Goal: Task Accomplishment & Management: Manage account settings

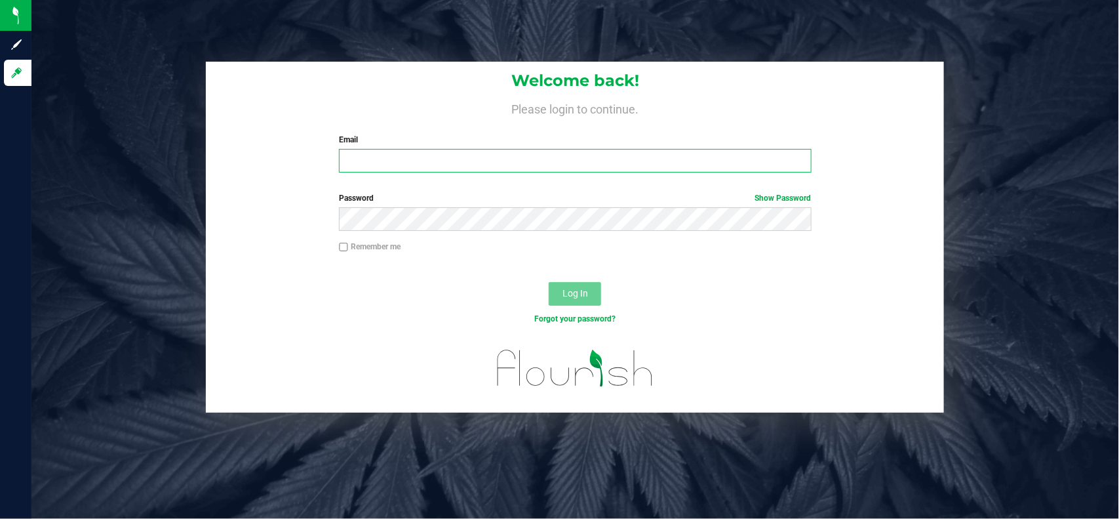
type input "[EMAIL_ADDRESS][PERSON_NAME][DOMAIN_NAME]"
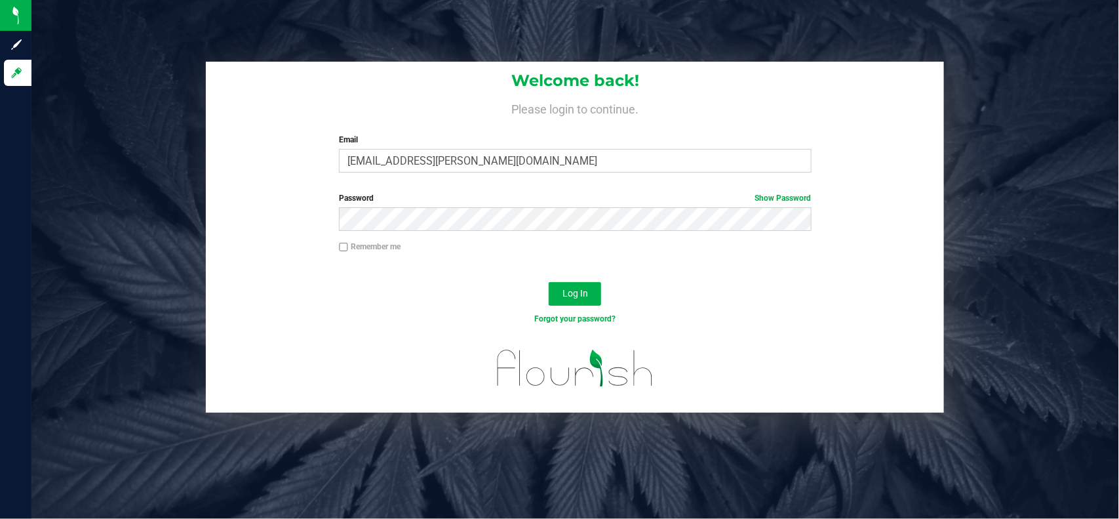
click at [354, 302] on div "Log In" at bounding box center [575, 298] width 738 height 44
click at [559, 296] on button "Log In" at bounding box center [575, 294] width 52 height 24
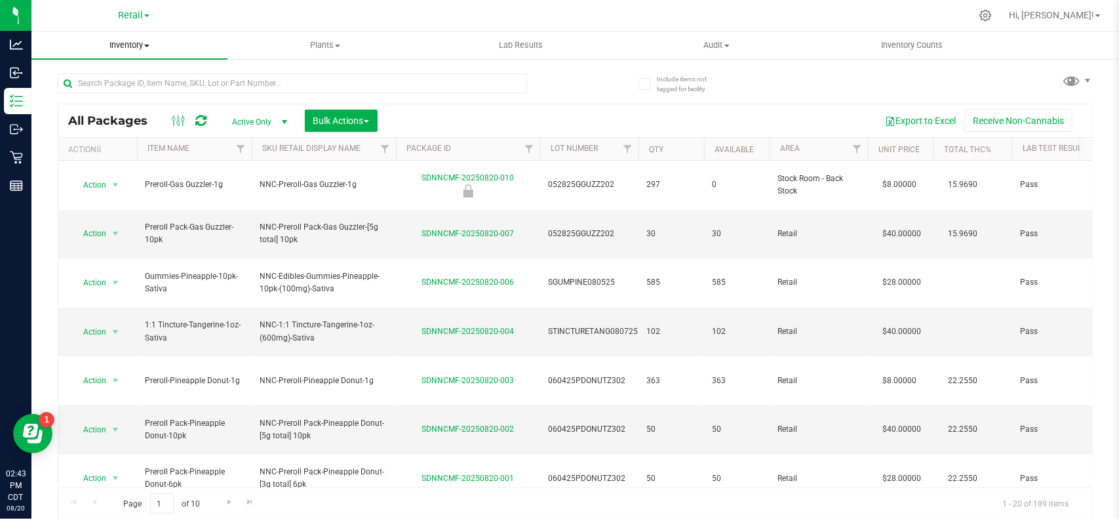
click at [117, 44] on span "Inventory" at bounding box center [129, 45] width 196 height 12
click at [130, 13] on span "Retail" at bounding box center [130, 16] width 25 height 12
click at [110, 64] on link "Manufacturing" at bounding box center [133, 64] width 191 height 18
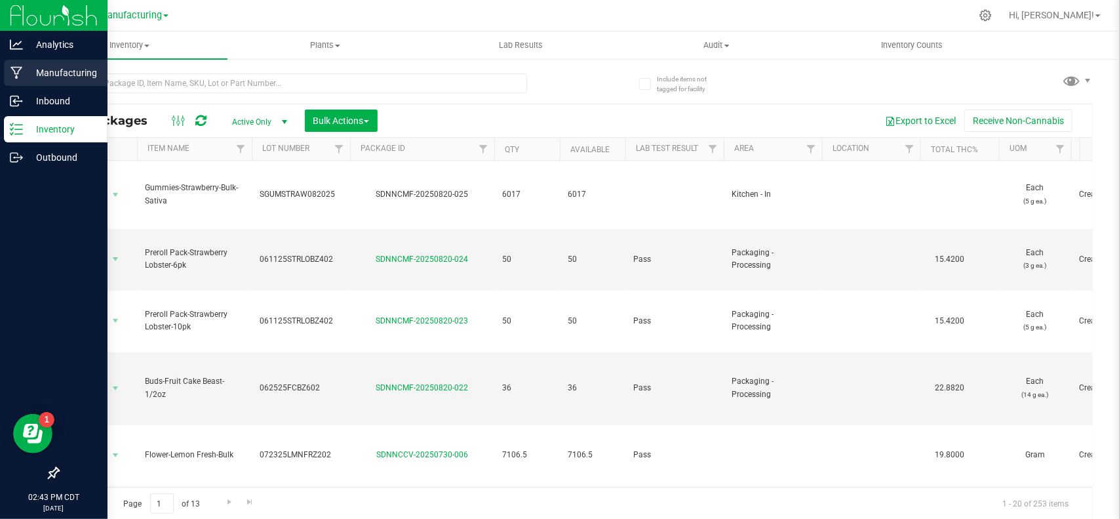
click at [41, 73] on p "Manufacturing" at bounding box center [62, 73] width 79 height 16
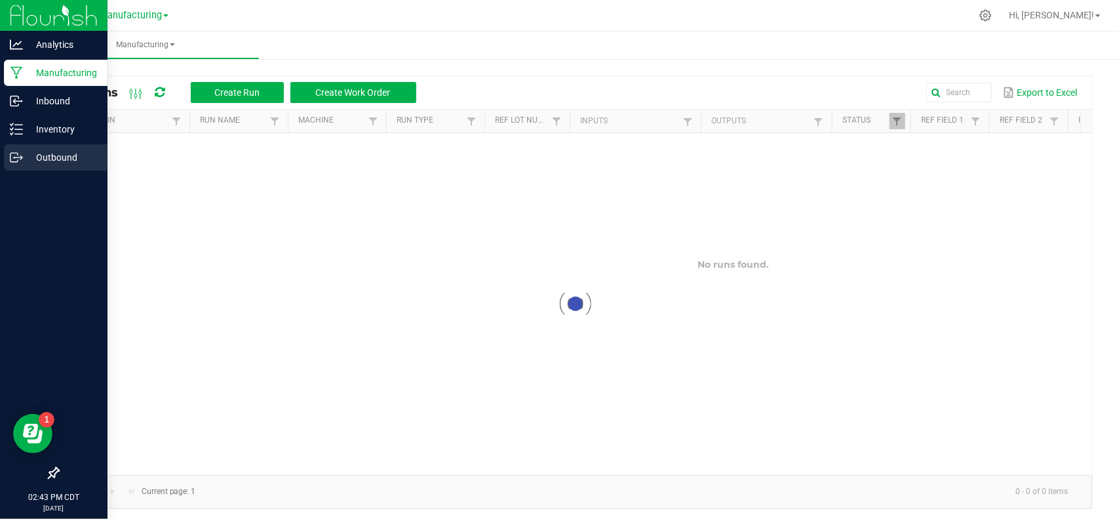
click at [64, 155] on p "Outbound" at bounding box center [62, 158] width 79 height 16
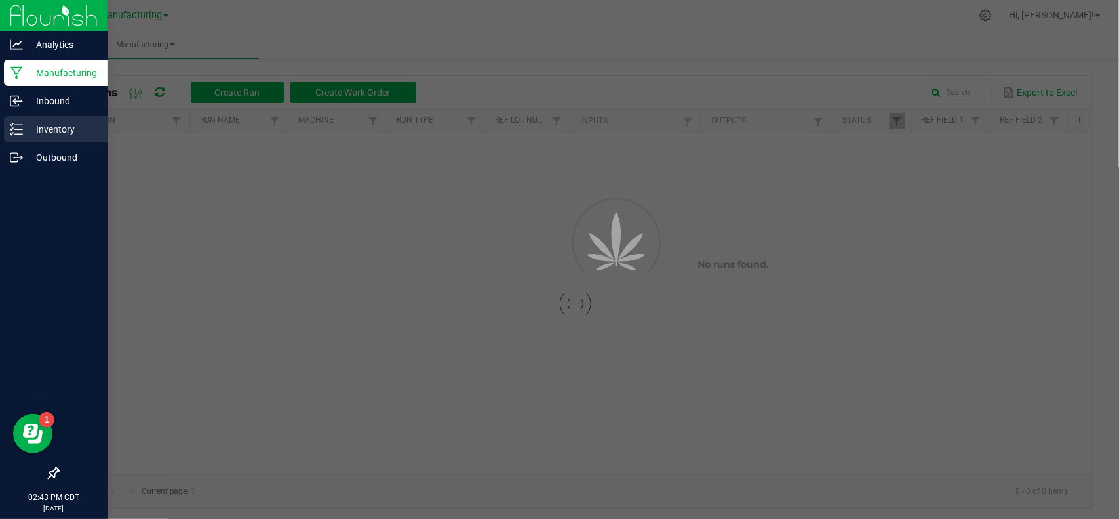
click at [58, 132] on p "Inventory" at bounding box center [62, 129] width 79 height 16
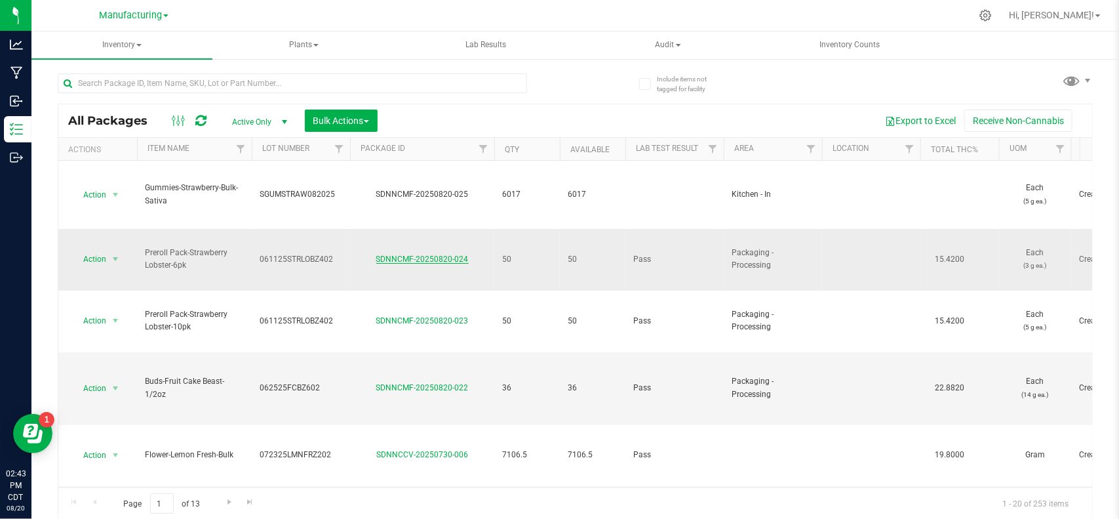
click at [410, 254] on link "SDNNCMF-20250820-024" at bounding box center [422, 258] width 92 height 9
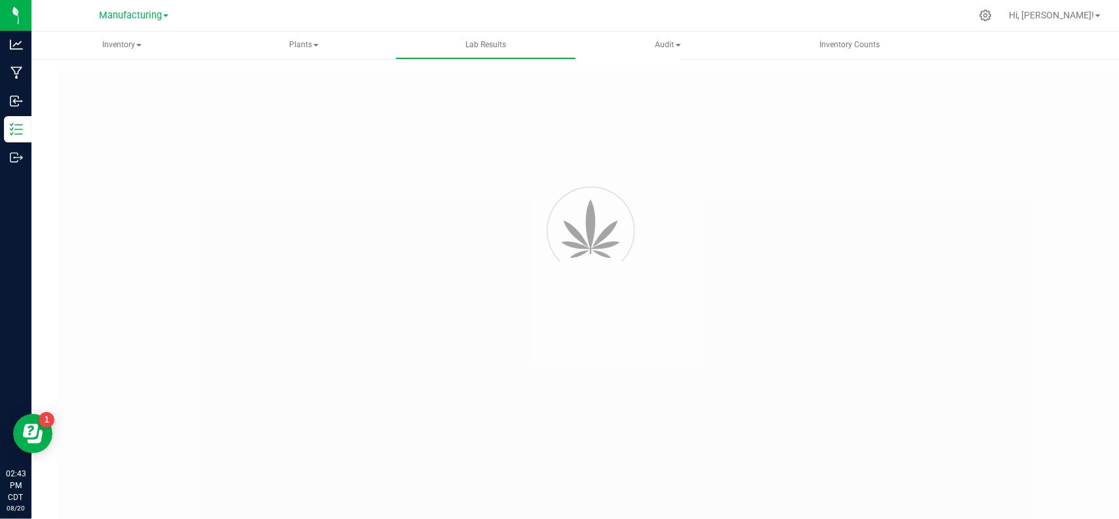
type input "SDNNCCV-20250618-006"
type input "AAGW237"
type input "SDNNCCV-20250618-006"
type input "[DATE] 11:23 AM"
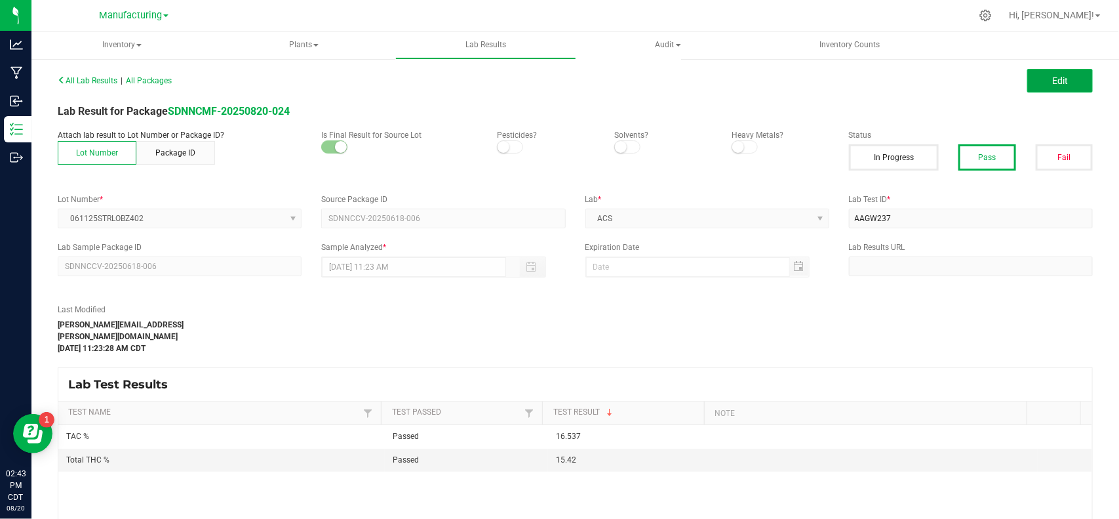
click at [1071, 79] on button "Edit" at bounding box center [1061, 81] width 66 height 24
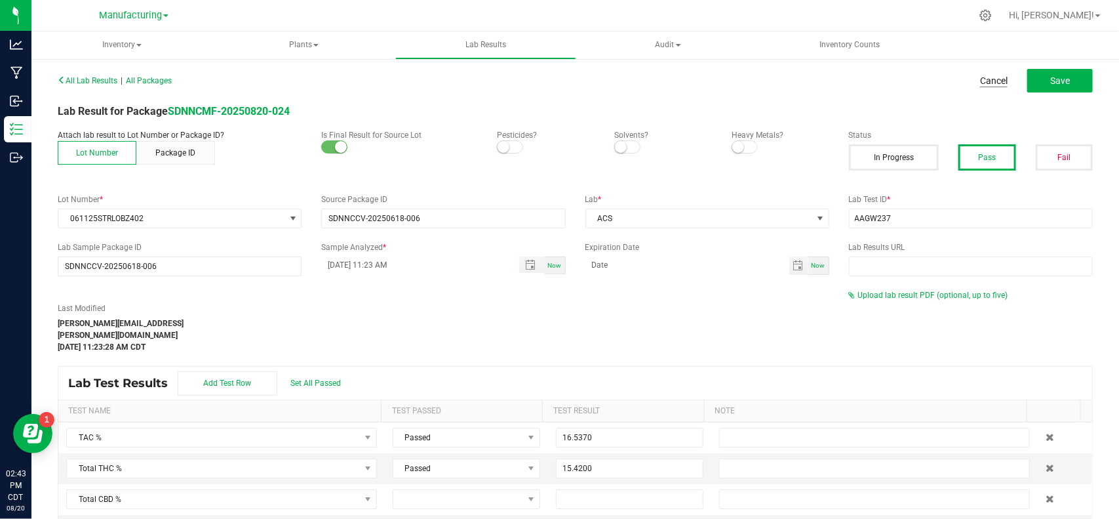
click at [980, 83] on link "Cancel" at bounding box center [994, 80] width 28 height 13
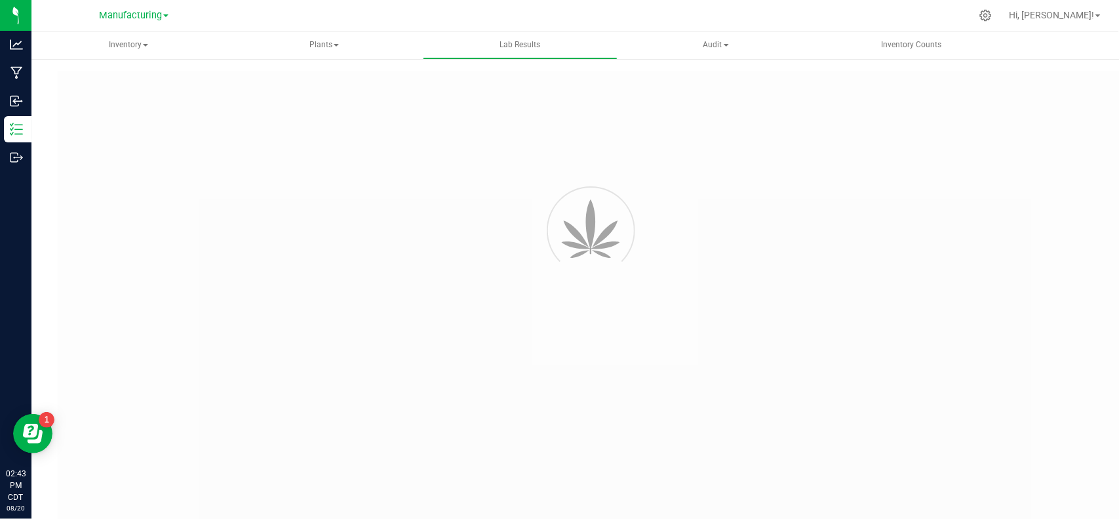
type input "SDNNCCV-20250618-006"
type input "AAGW237"
type input "SDNNCCV-20250618-006"
type input "[DATE] 11:23 AM"
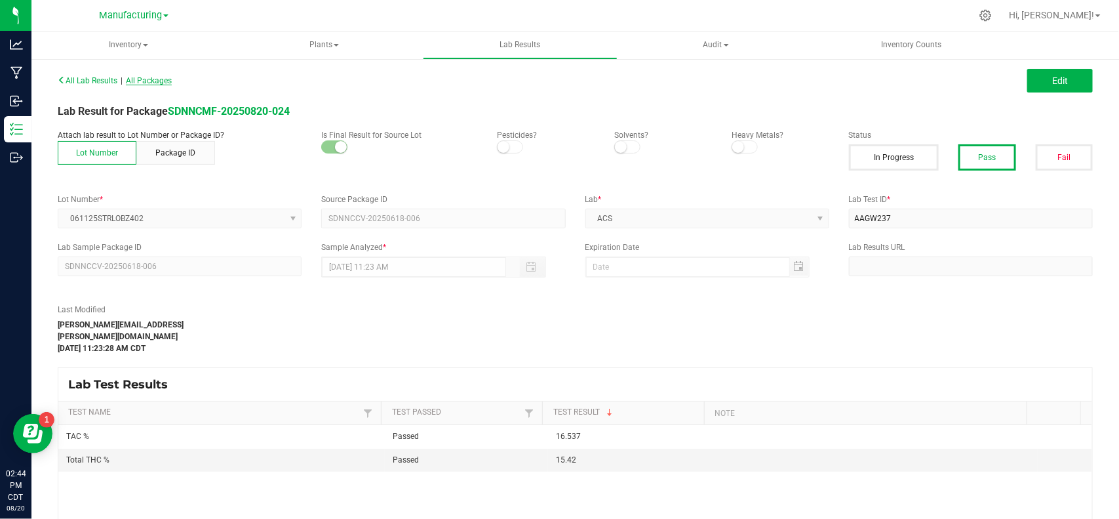
click at [158, 77] on span "All Packages" at bounding box center [149, 80] width 46 height 9
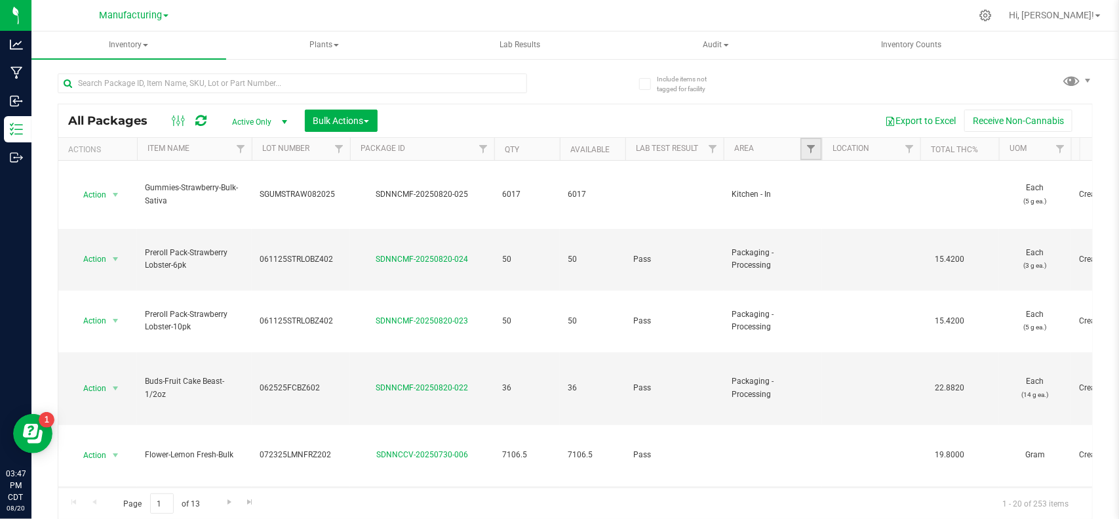
click at [810, 155] on link "Filter" at bounding box center [812, 149] width 22 height 22
click at [261, 90] on input "text" at bounding box center [293, 83] width 470 height 20
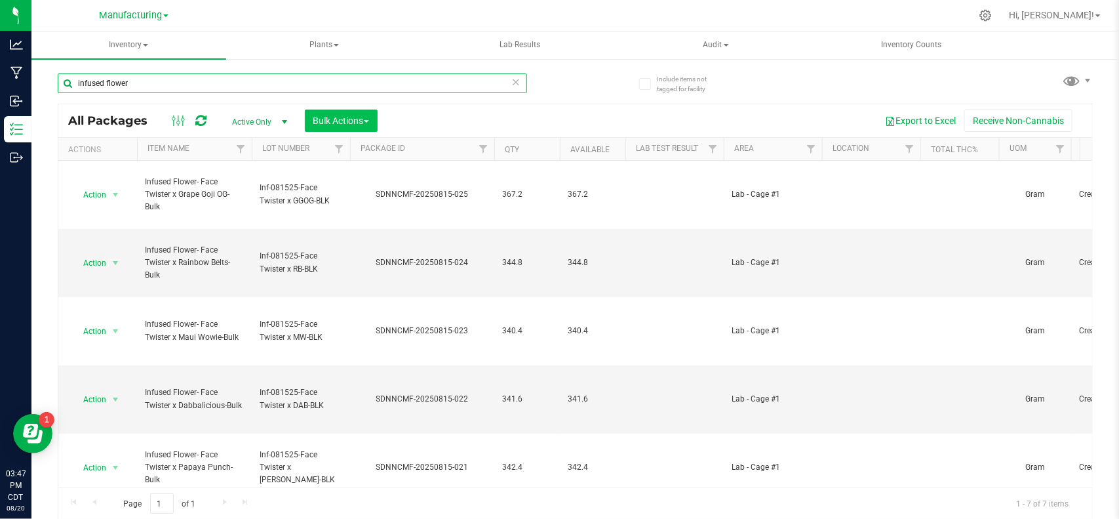
type input "infused flower"
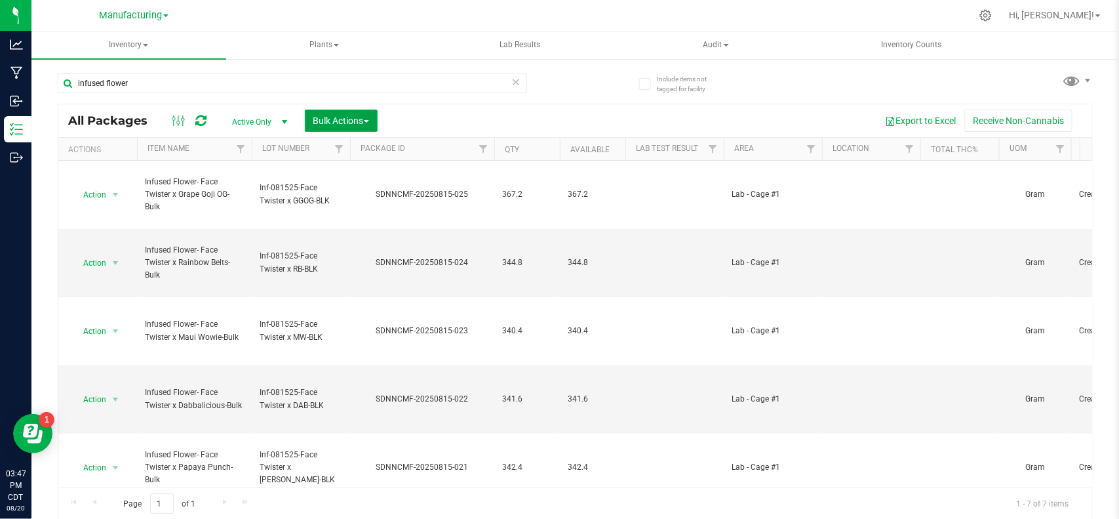
click at [349, 119] on span "Bulk Actions" at bounding box center [341, 120] width 56 height 10
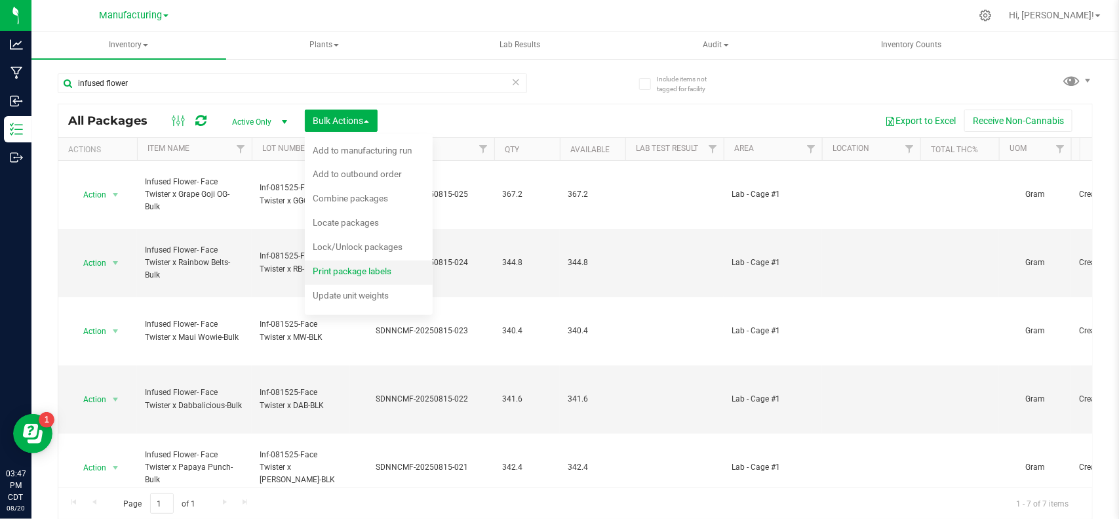
click at [372, 274] on span "Print package labels" at bounding box center [352, 271] width 79 height 10
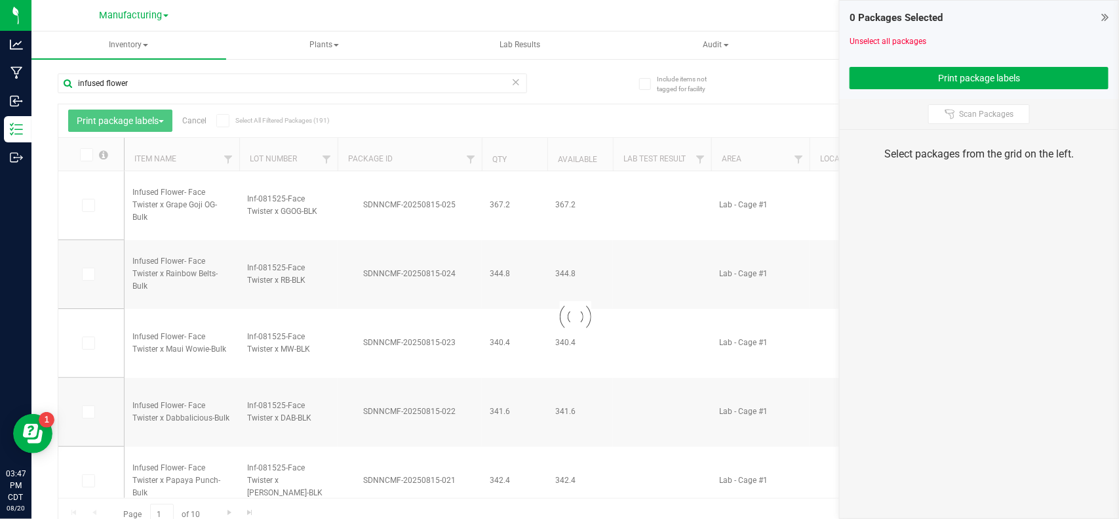
click at [86, 155] on icon at bounding box center [85, 155] width 9 height 0
click at [0, 0] on input "checkbox" at bounding box center [0, 0] width 0 height 0
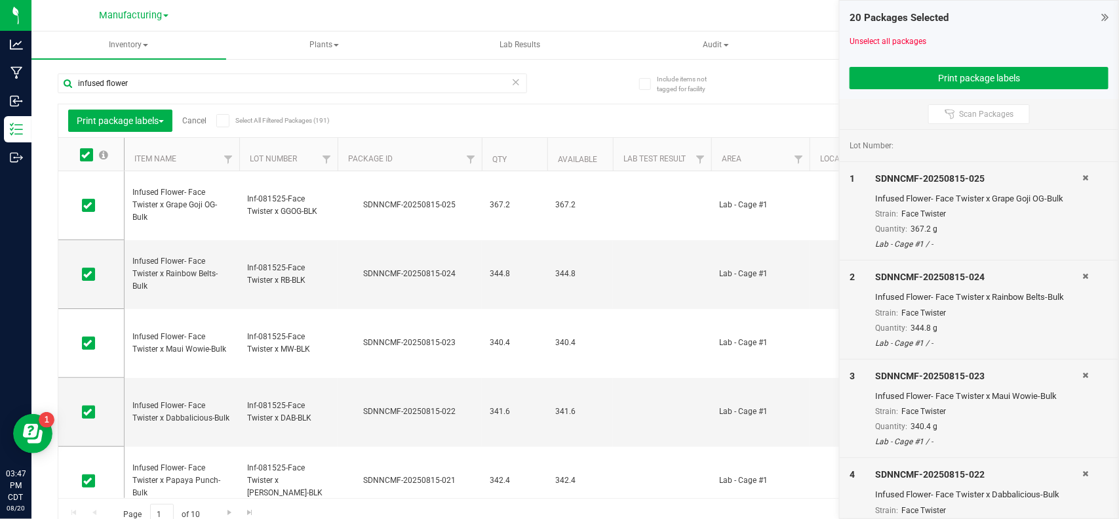
click at [87, 155] on icon at bounding box center [85, 155] width 9 height 0
click at [0, 0] on input "checkbox" at bounding box center [0, 0] width 0 height 0
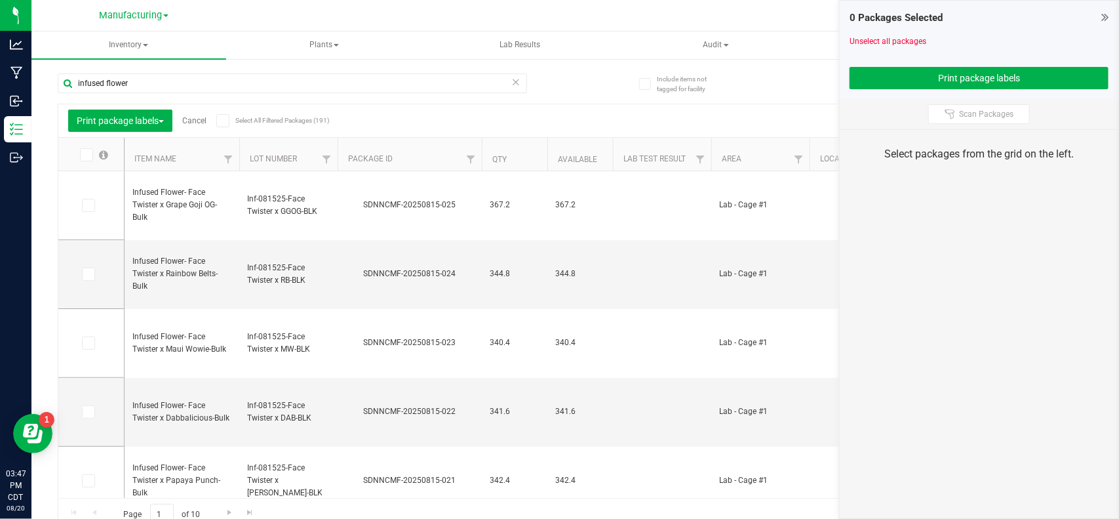
click at [87, 155] on icon at bounding box center [85, 155] width 9 height 0
click at [0, 0] on input "checkbox" at bounding box center [0, 0] width 0 height 0
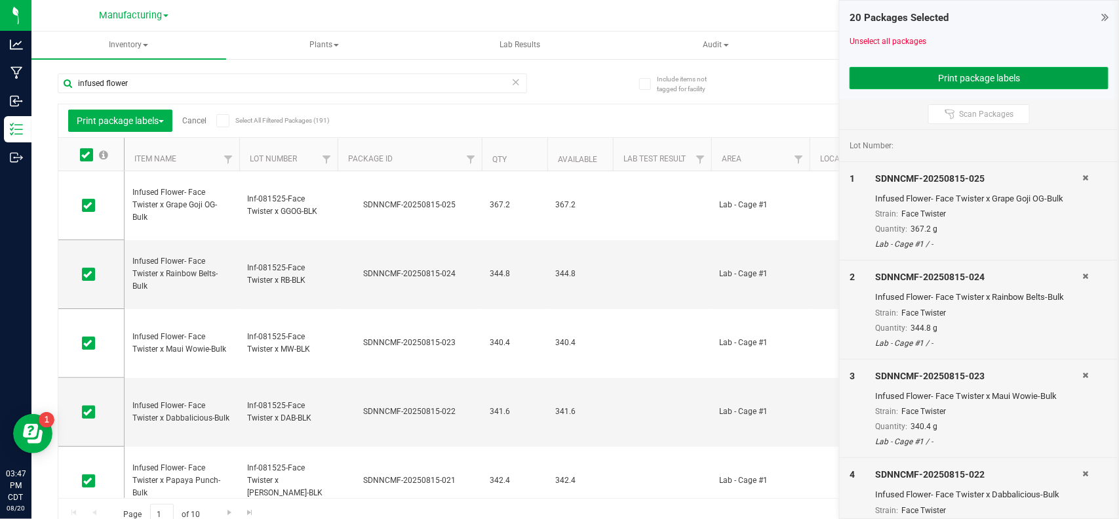
click at [862, 87] on button "Print package labels" at bounding box center [979, 78] width 259 height 22
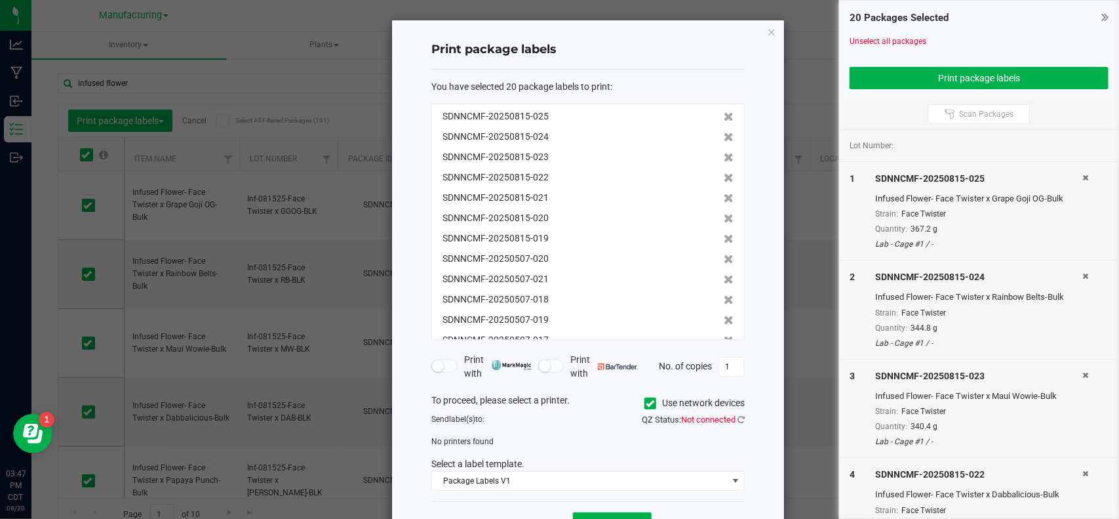
click at [647, 403] on icon at bounding box center [651, 403] width 9 height 0
click at [0, 0] on input "Use network devices" at bounding box center [0, 0] width 0 height 0
click at [729, 418] on span "Not connected" at bounding box center [708, 419] width 54 height 10
click at [738, 418] on icon at bounding box center [741, 419] width 7 height 9
click at [571, 448] on span "Compliance Trailer - Kyocera" at bounding box center [580, 445] width 296 height 18
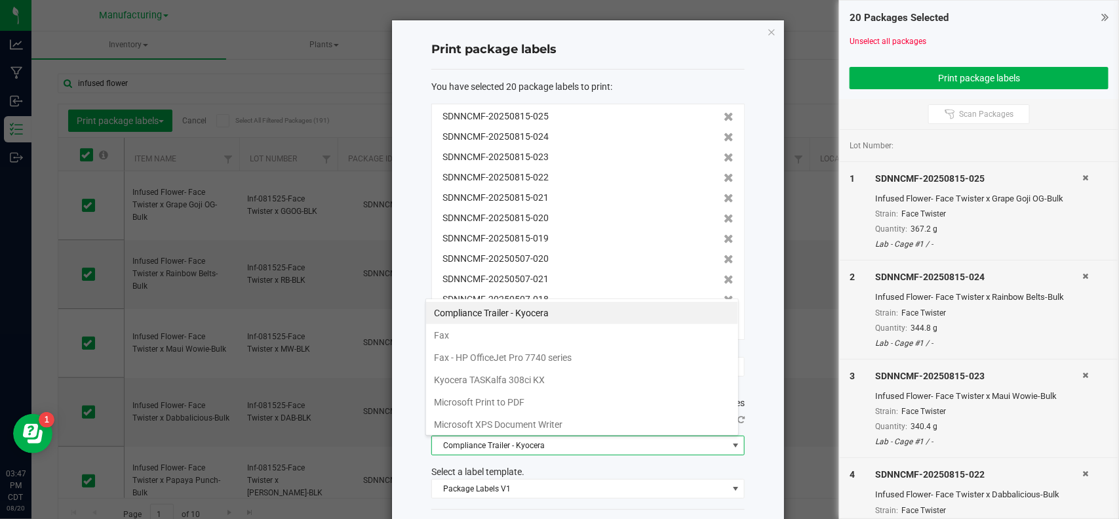
scroll to position [95, 0]
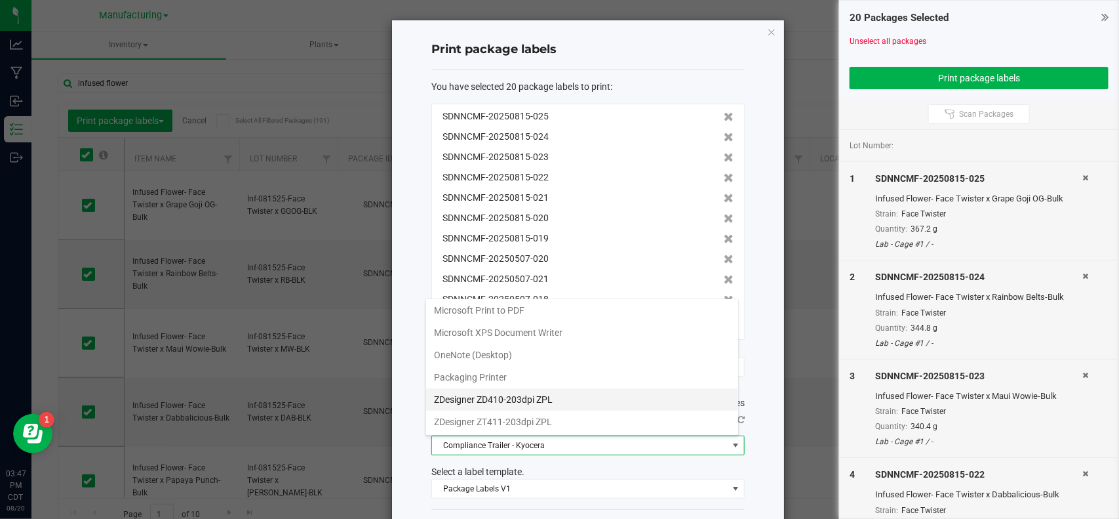
click at [510, 399] on ZPL "ZDesigner ZD410-203dpi ZPL" at bounding box center [582, 399] width 312 height 22
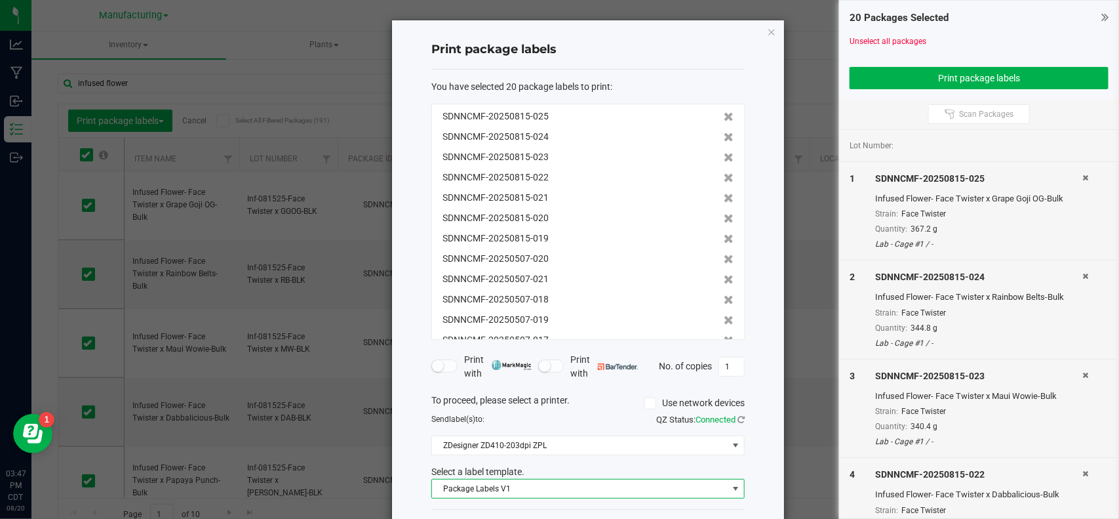
click at [510, 487] on span "Package Labels V1" at bounding box center [580, 488] width 296 height 18
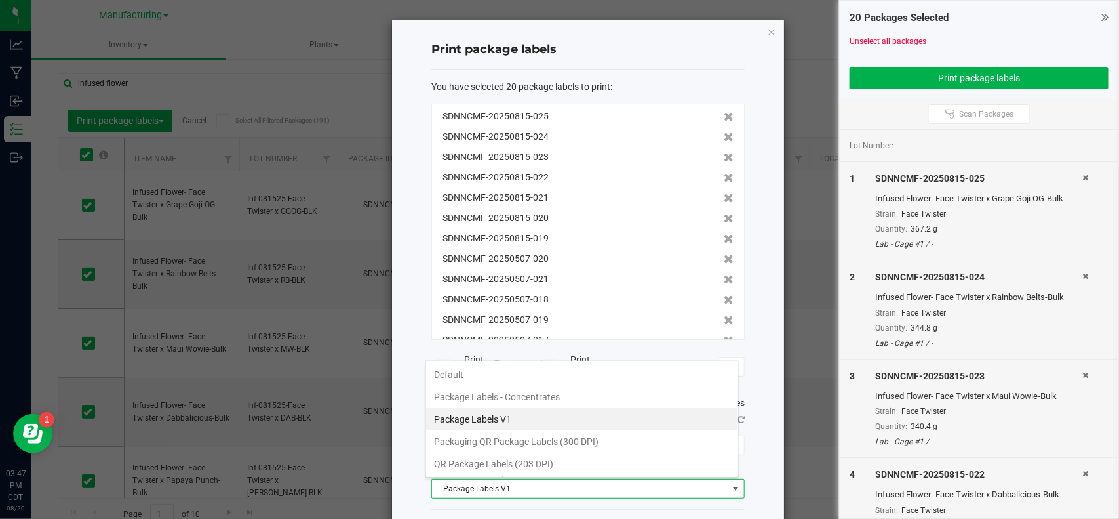
scroll to position [20, 313]
click at [504, 466] on li "QR Package Labels (203 DPI)" at bounding box center [582, 463] width 312 height 22
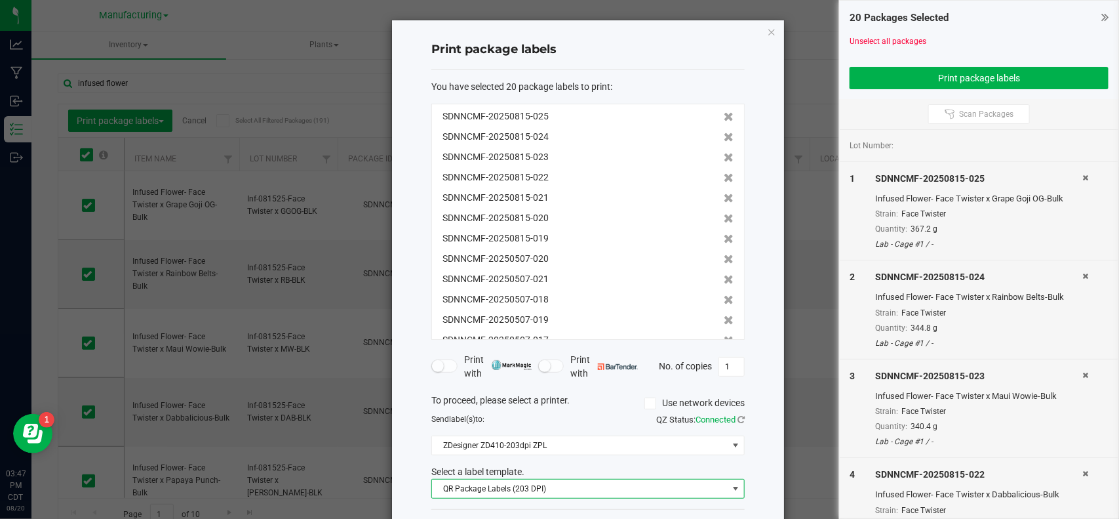
click at [755, 459] on div "Print package labels You have selected 20 package labels to print : SDNNCMF-202…" at bounding box center [588, 287] width 392 height 534
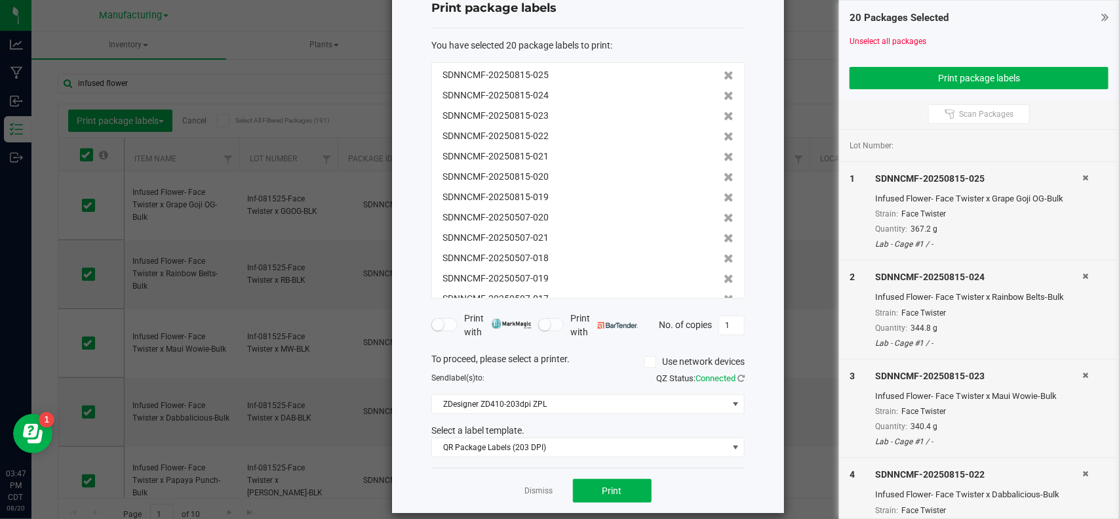
scroll to position [57, 0]
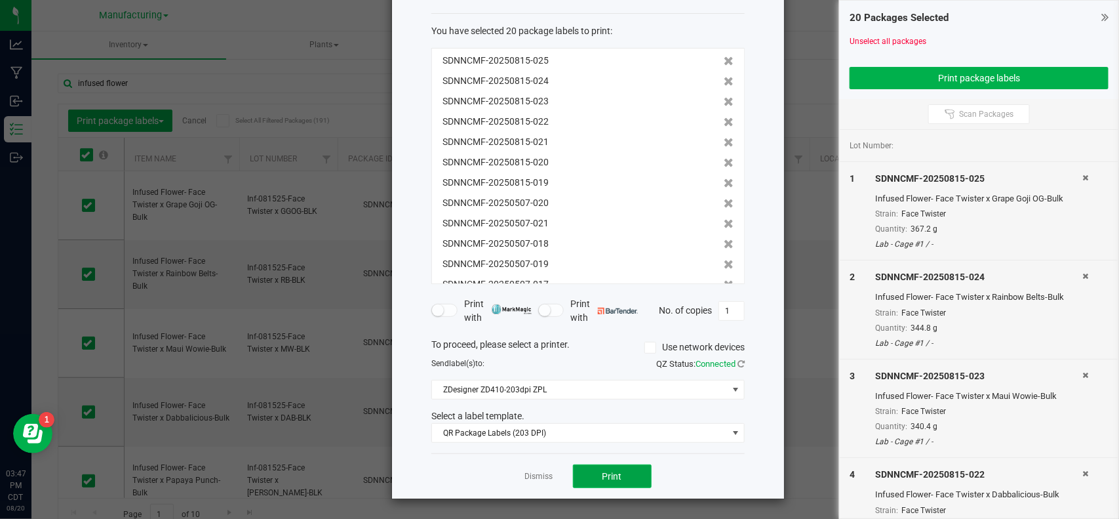
click at [585, 473] on button "Print" at bounding box center [612, 476] width 79 height 24
click at [525, 476] on link "Dismiss" at bounding box center [539, 476] width 28 height 11
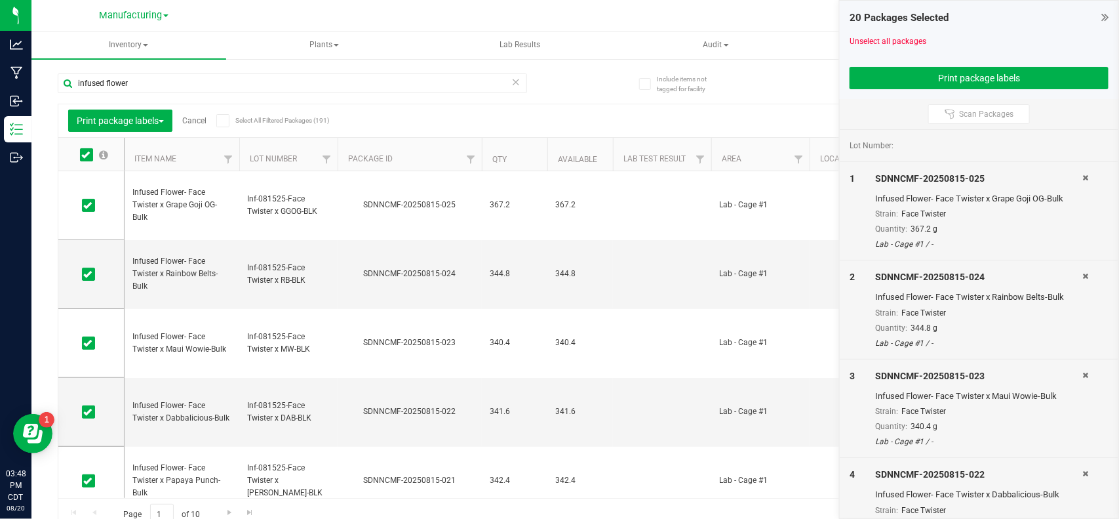
click at [195, 122] on link "Cancel" at bounding box center [194, 120] width 24 height 9
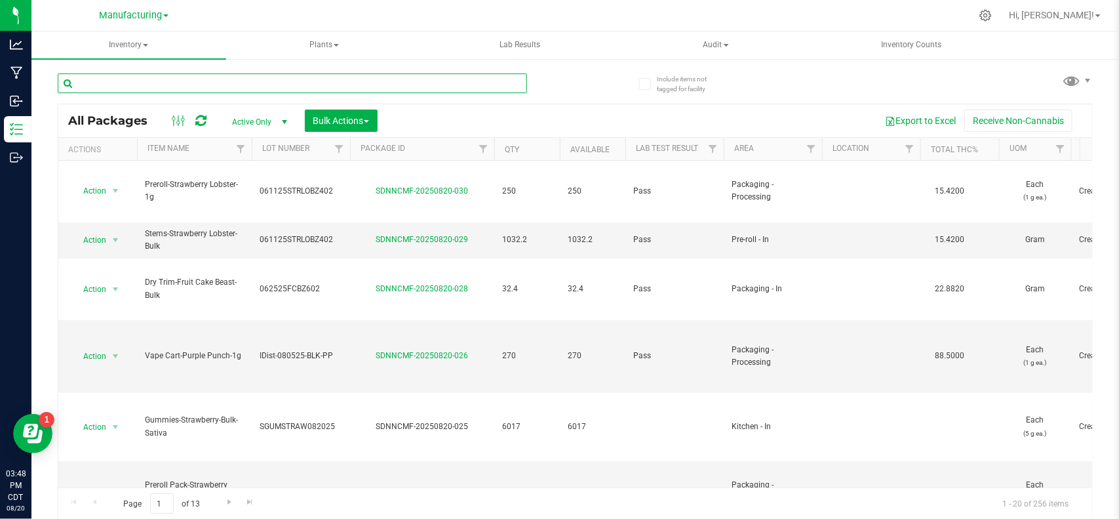
click at [345, 77] on input "text" at bounding box center [293, 83] width 470 height 20
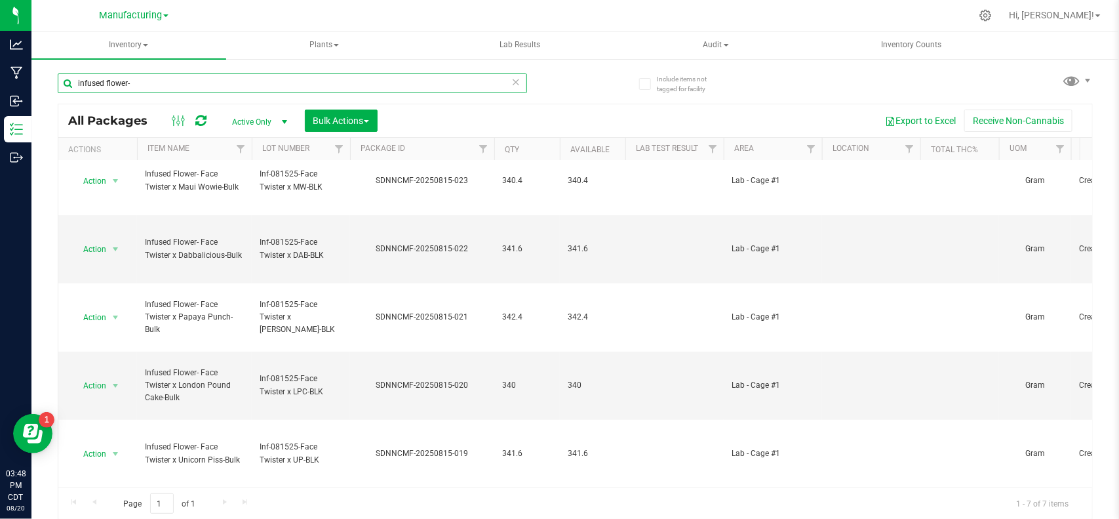
scroll to position [162, 0]
type input "i"
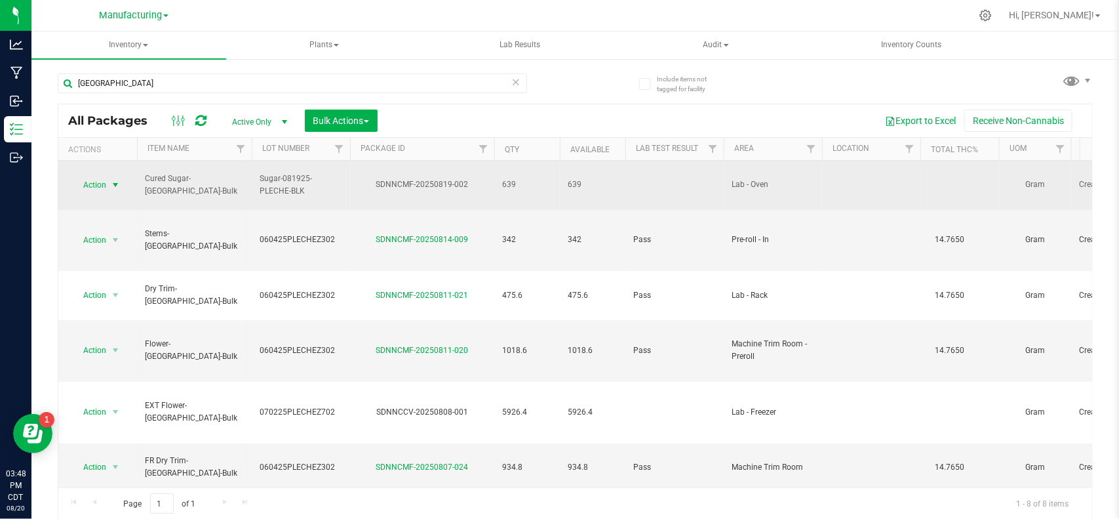
click at [110, 184] on span "select" at bounding box center [116, 185] width 16 height 18
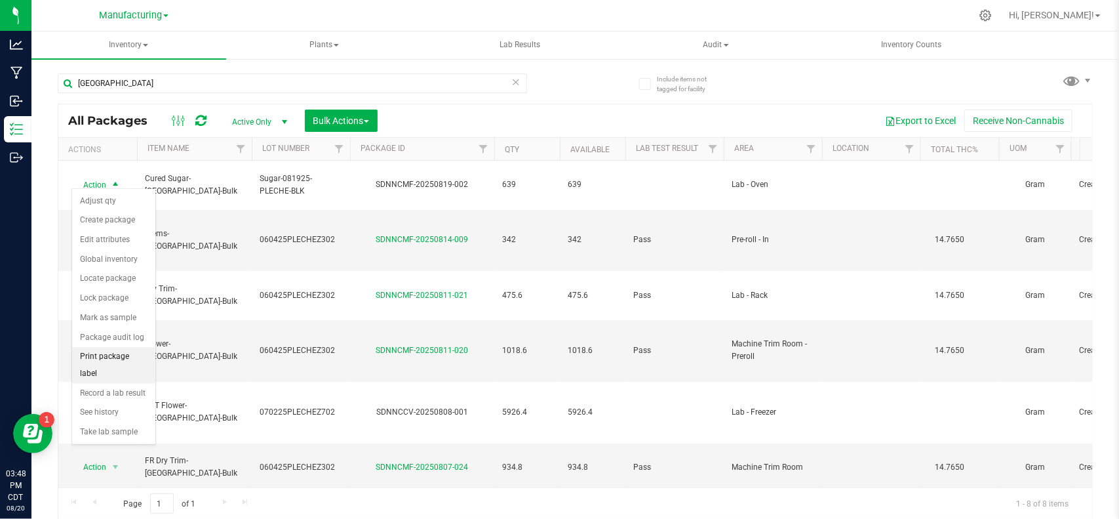
click at [119, 361] on li "Print package label" at bounding box center [113, 365] width 83 height 36
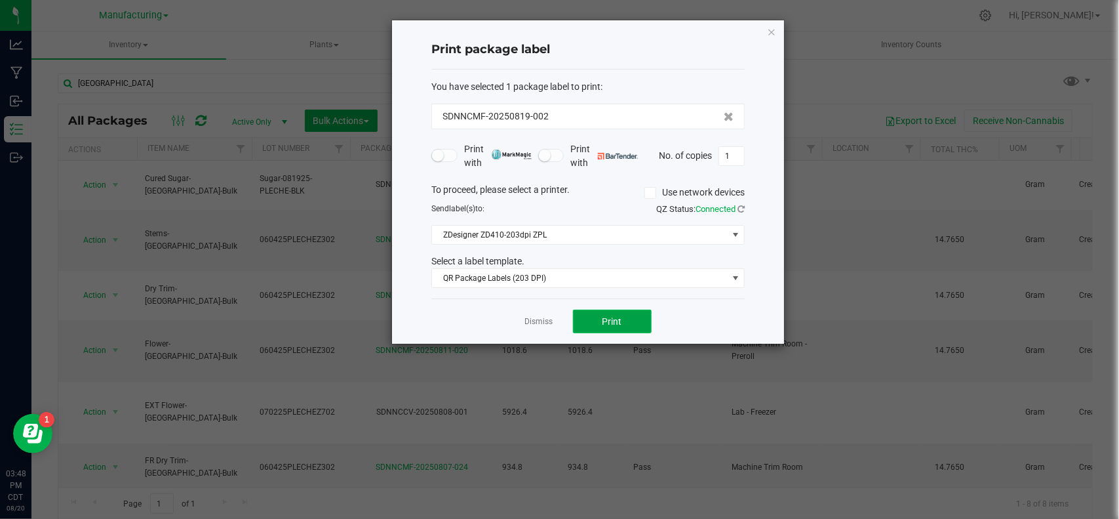
click at [587, 317] on button "Print" at bounding box center [612, 322] width 79 height 24
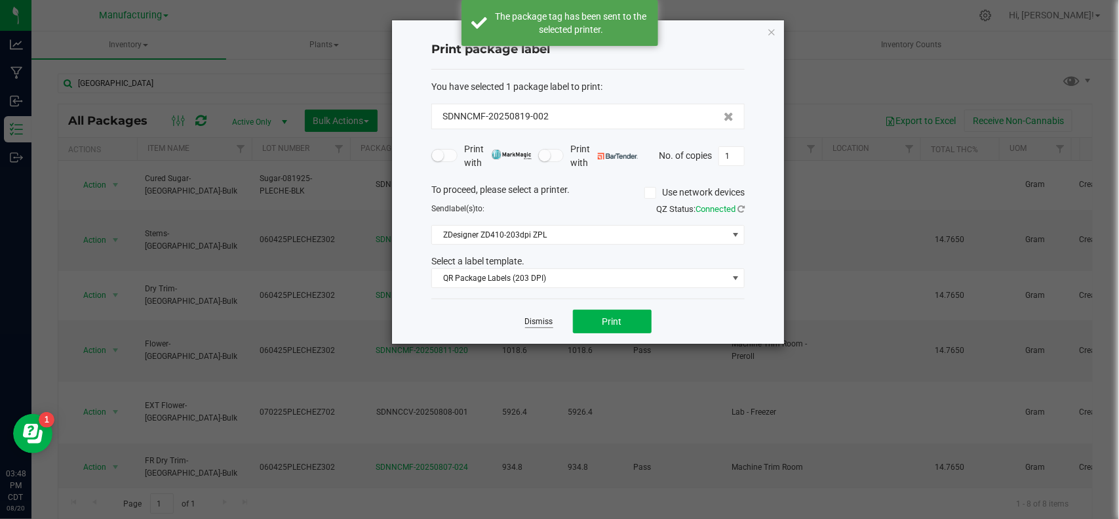
click at [529, 323] on link "Dismiss" at bounding box center [539, 321] width 28 height 11
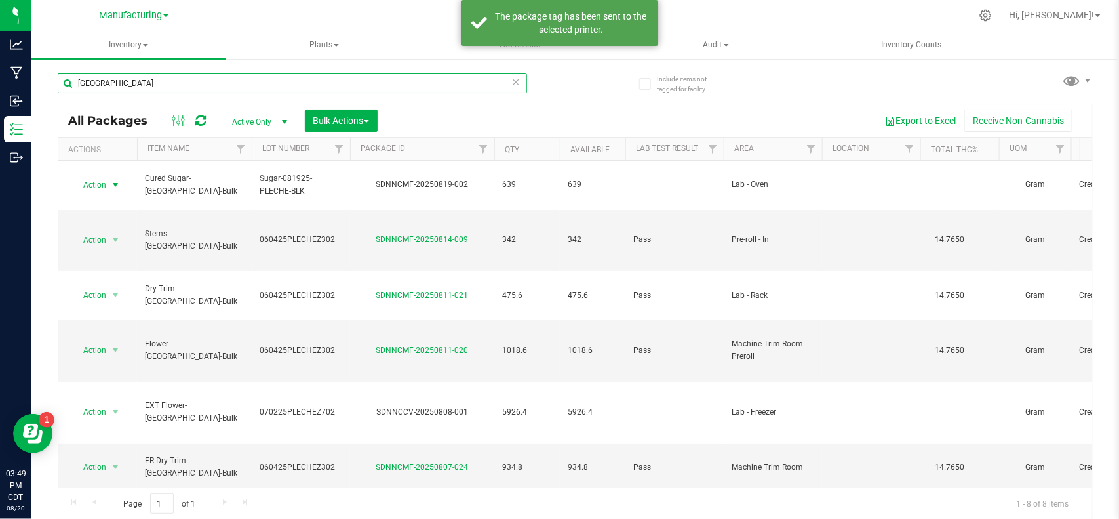
click at [106, 86] on input "[GEOGRAPHIC_DATA]" at bounding box center [293, 83] width 470 height 20
type input "p"
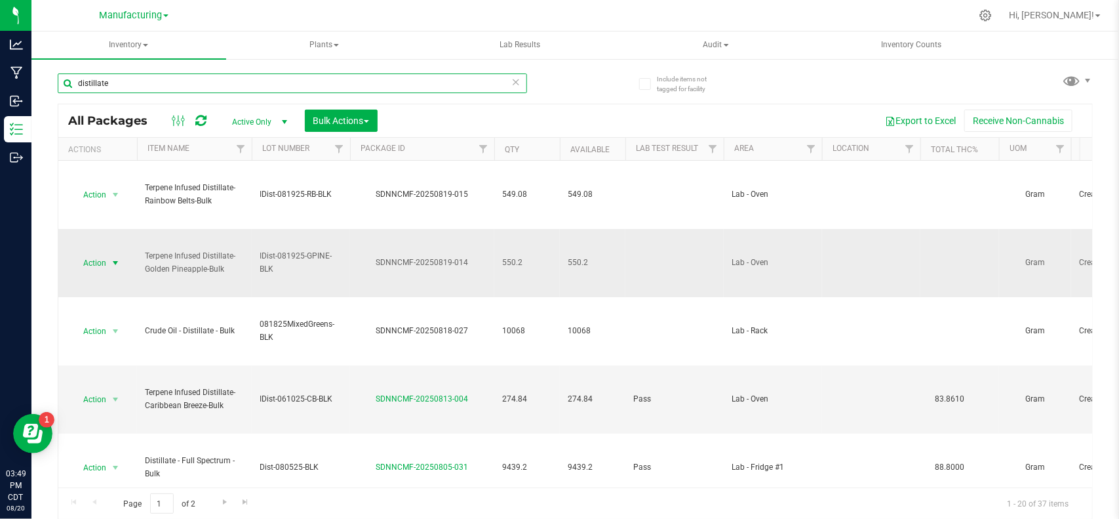
type input "distillate"
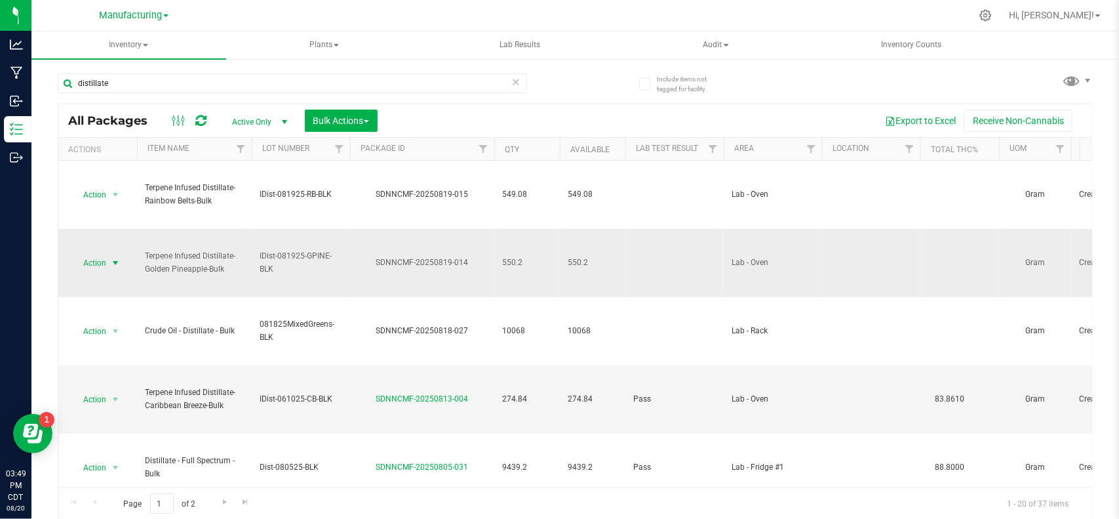
click at [100, 267] on span "Action" at bounding box center [88, 263] width 35 height 18
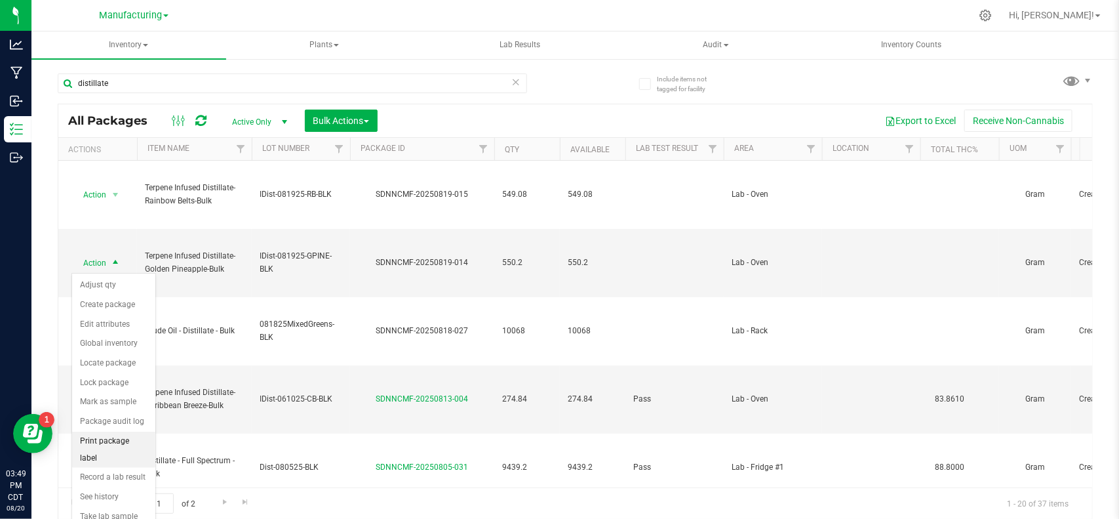
click at [123, 434] on li "Print package label" at bounding box center [113, 450] width 83 height 36
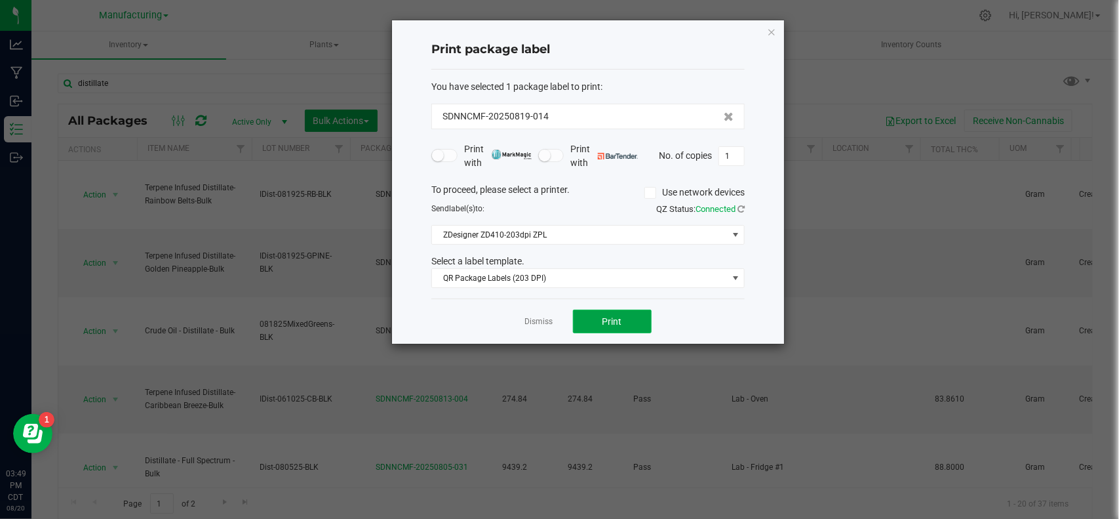
click at [607, 320] on span "Print" at bounding box center [613, 321] width 20 height 10
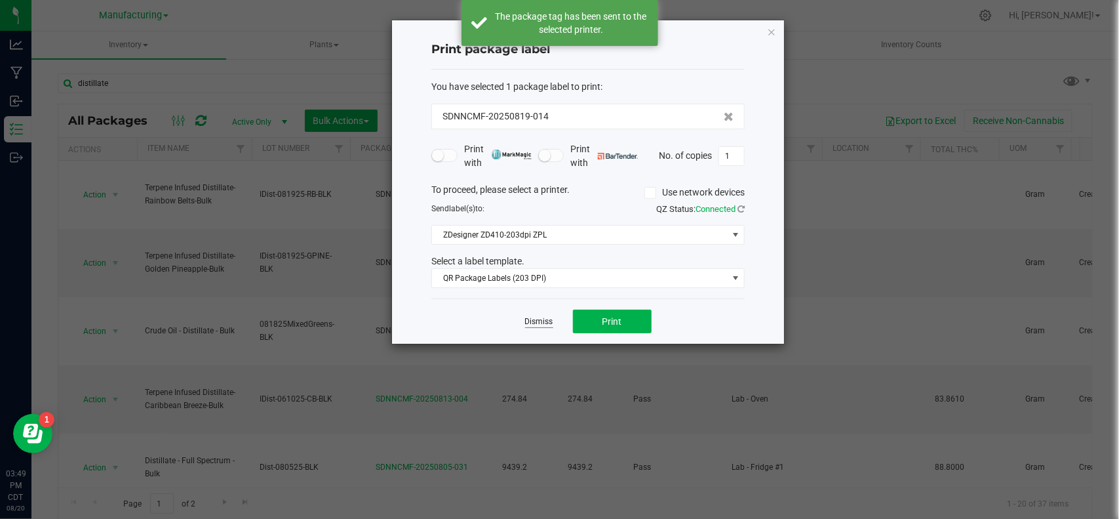
click at [542, 327] on link "Dismiss" at bounding box center [539, 321] width 28 height 11
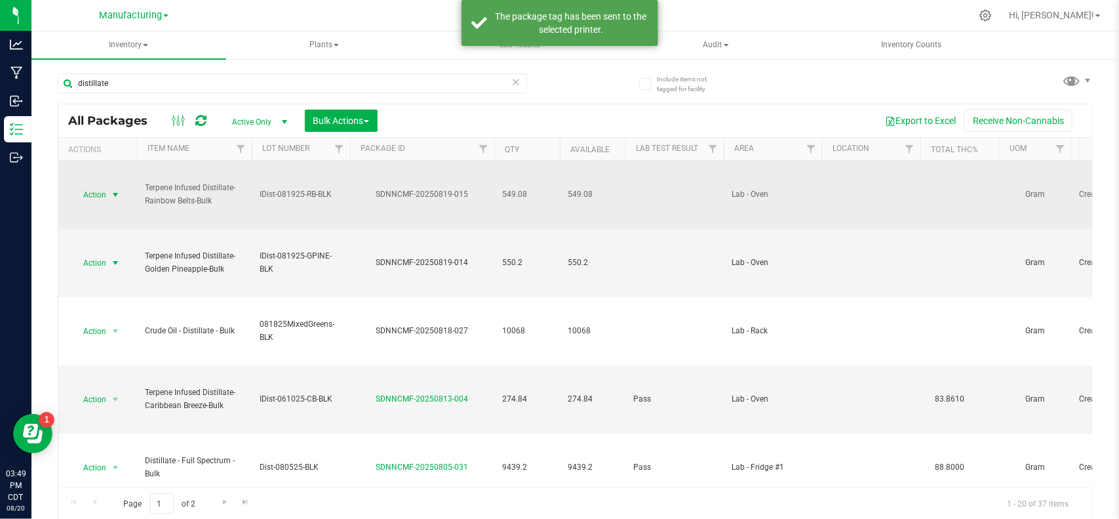
click at [90, 202] on span "Action" at bounding box center [88, 195] width 35 height 18
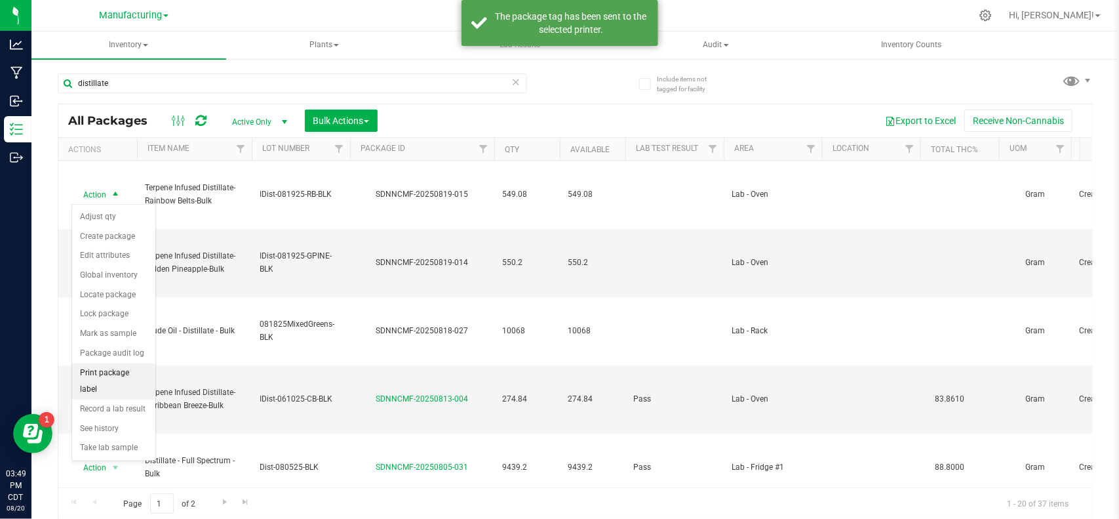
click at [125, 378] on li "Print package label" at bounding box center [113, 381] width 83 height 36
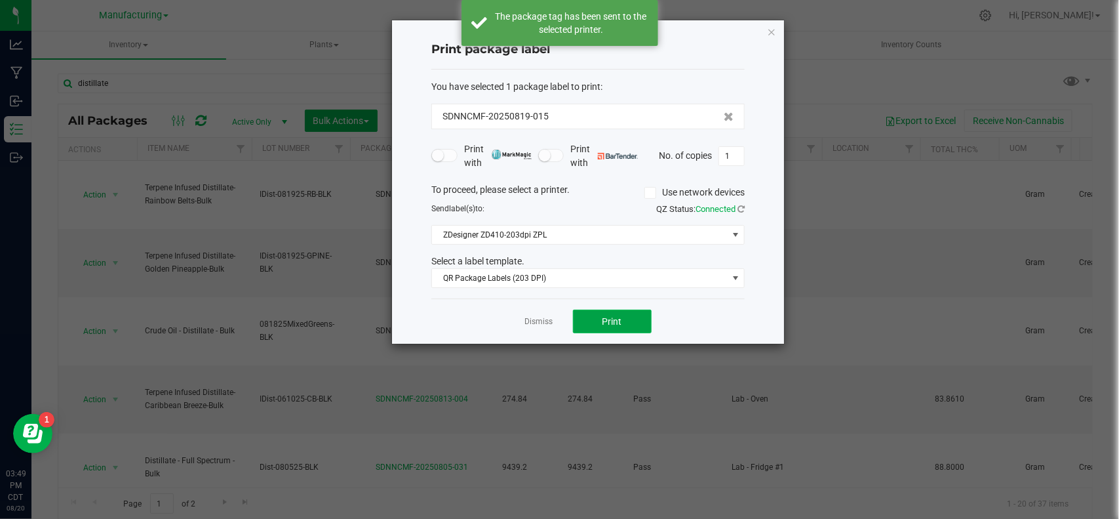
click at [597, 316] on button "Print" at bounding box center [612, 322] width 79 height 24
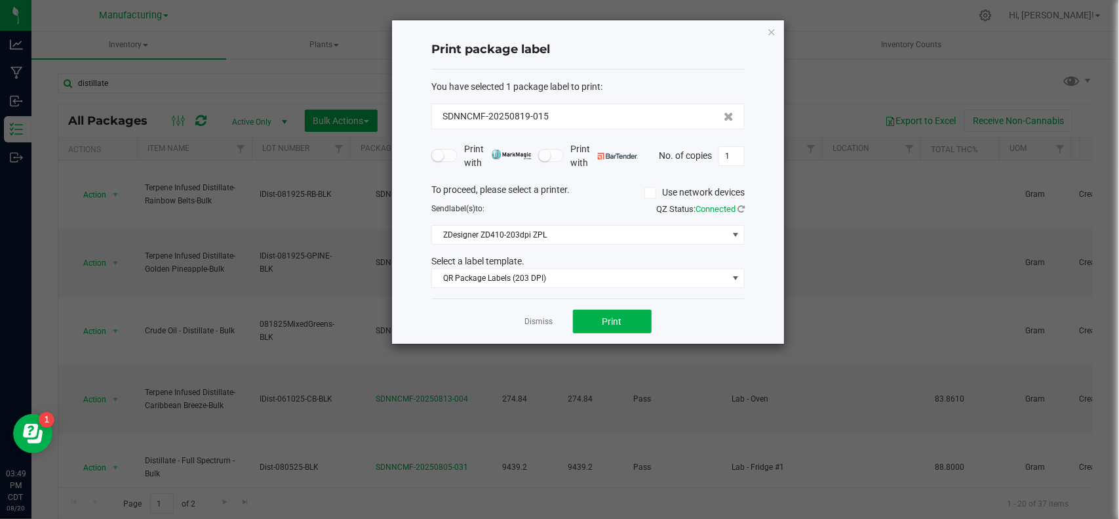
click at [519, 320] on div "Dismiss Print" at bounding box center [588, 320] width 313 height 45
click at [534, 321] on link "Dismiss" at bounding box center [539, 321] width 28 height 11
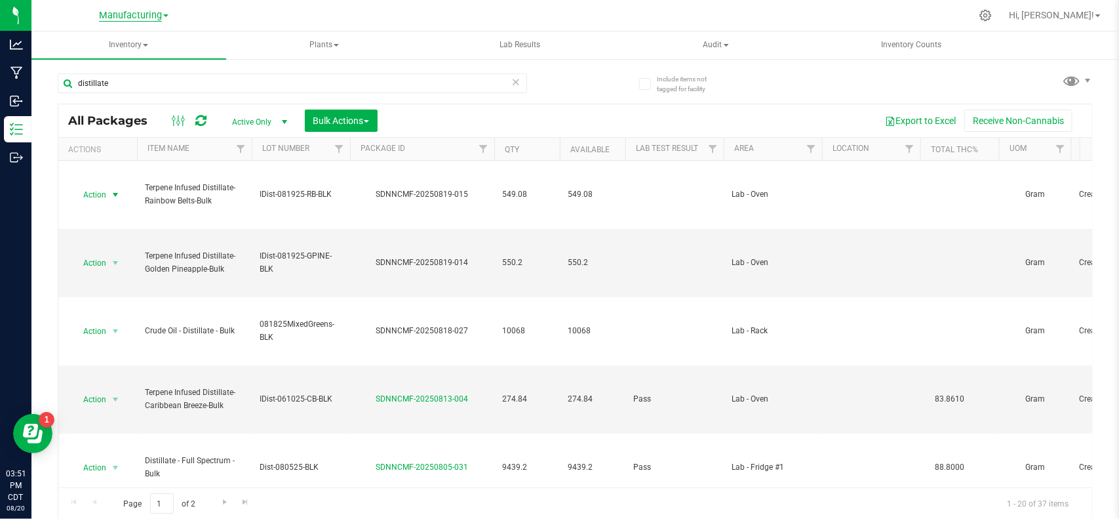
click at [153, 16] on span "Manufacturing" at bounding box center [130, 16] width 63 height 12
click at [103, 46] on link "Cultivation" at bounding box center [133, 46] width 191 height 18
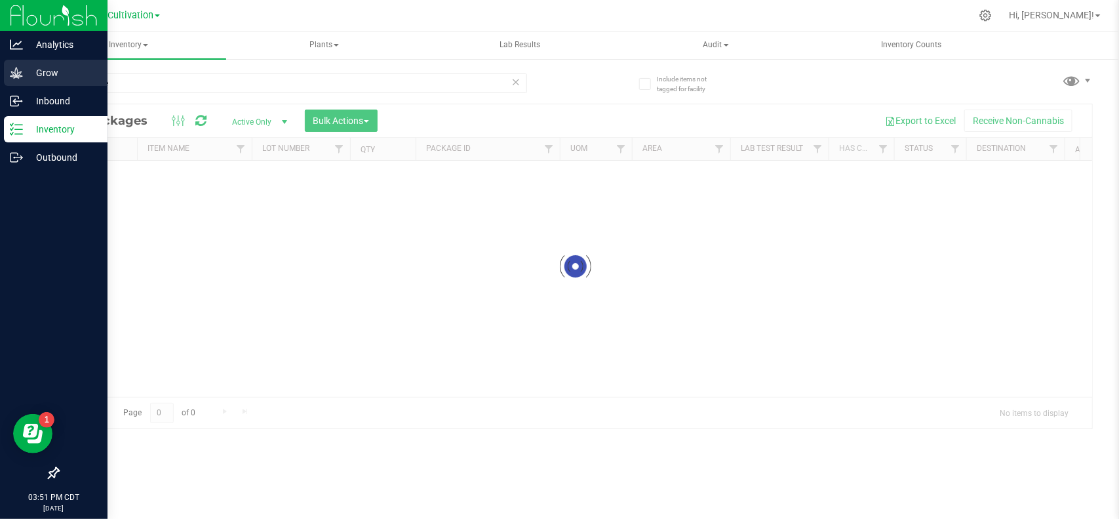
click at [14, 69] on icon at bounding box center [16, 72] width 13 height 13
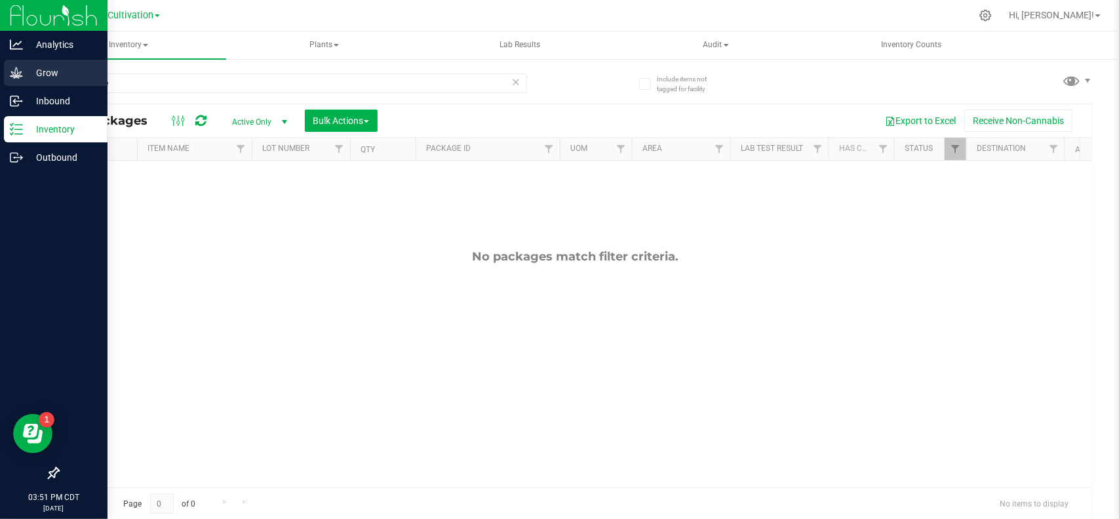
click at [18, 75] on icon at bounding box center [16, 72] width 12 height 11
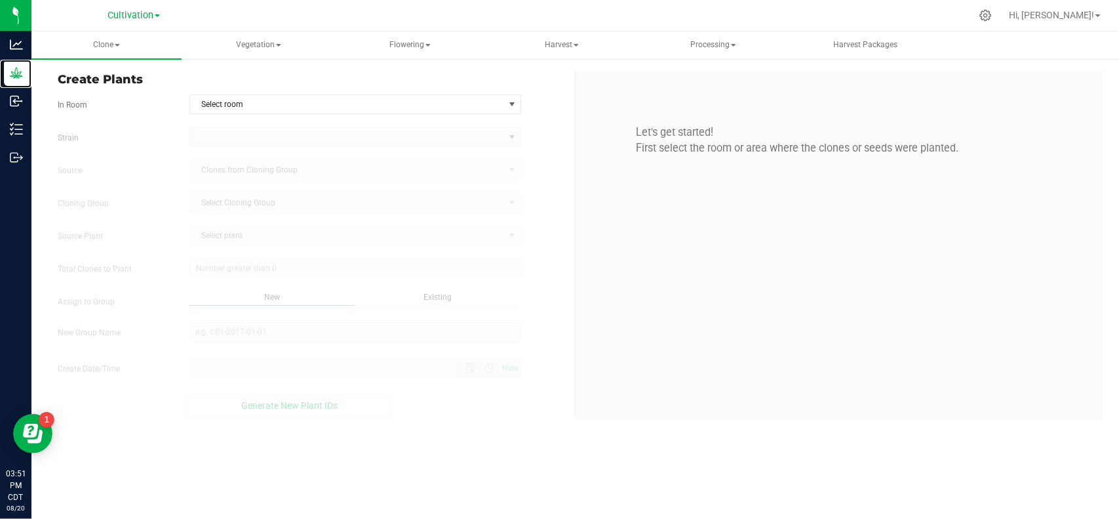
type input "[DATE] 3:51 PM"
click at [398, 39] on span "Flowering" at bounding box center [410, 45] width 149 height 26
click at [264, 45] on span "Vegetation" at bounding box center [258, 45] width 149 height 26
click at [250, 90] on span "Veg plants" at bounding box center [241, 94] width 81 height 11
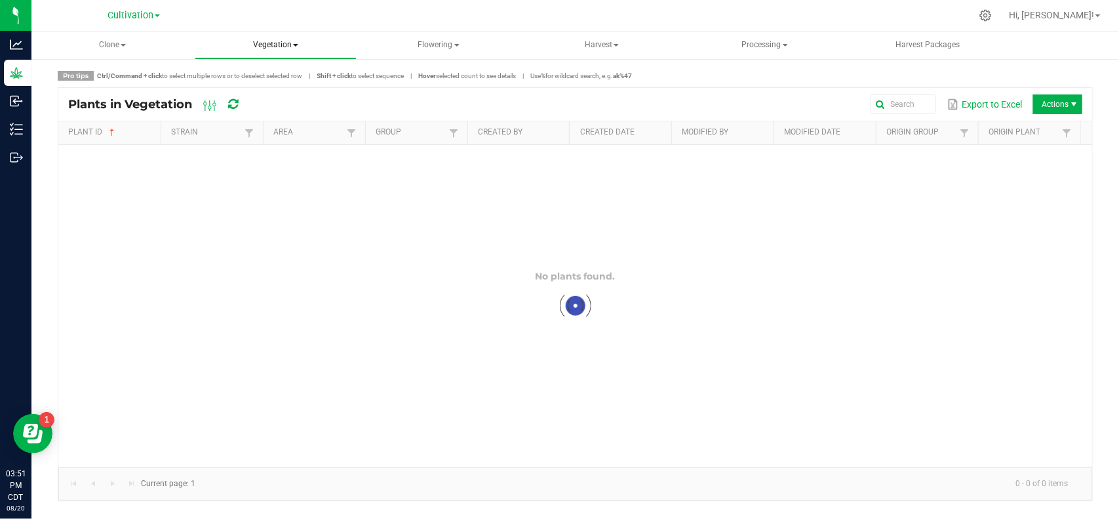
click at [264, 45] on span "Vegetation" at bounding box center [275, 45] width 161 height 26
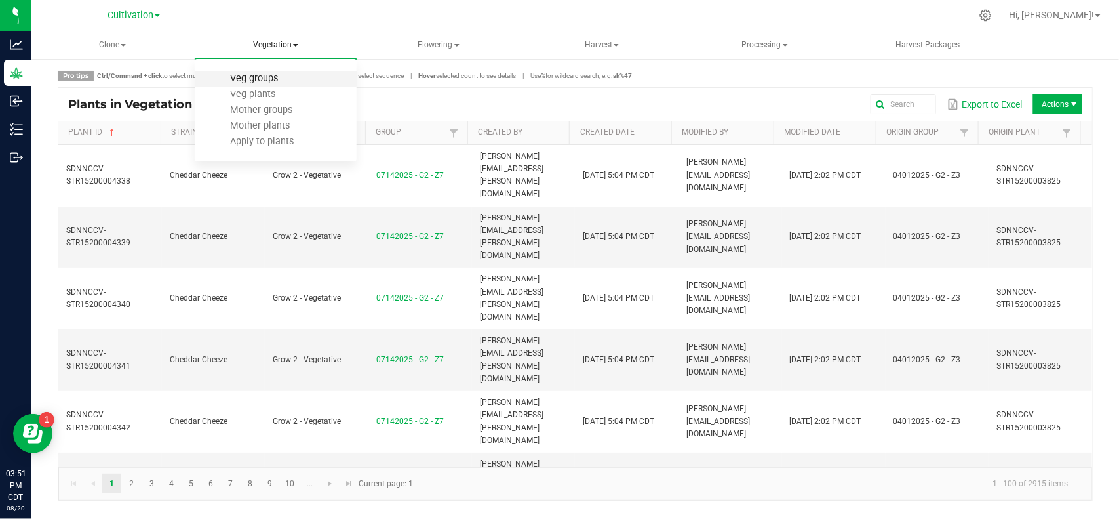
click at [254, 75] on span "Veg groups" at bounding box center [253, 78] width 83 height 11
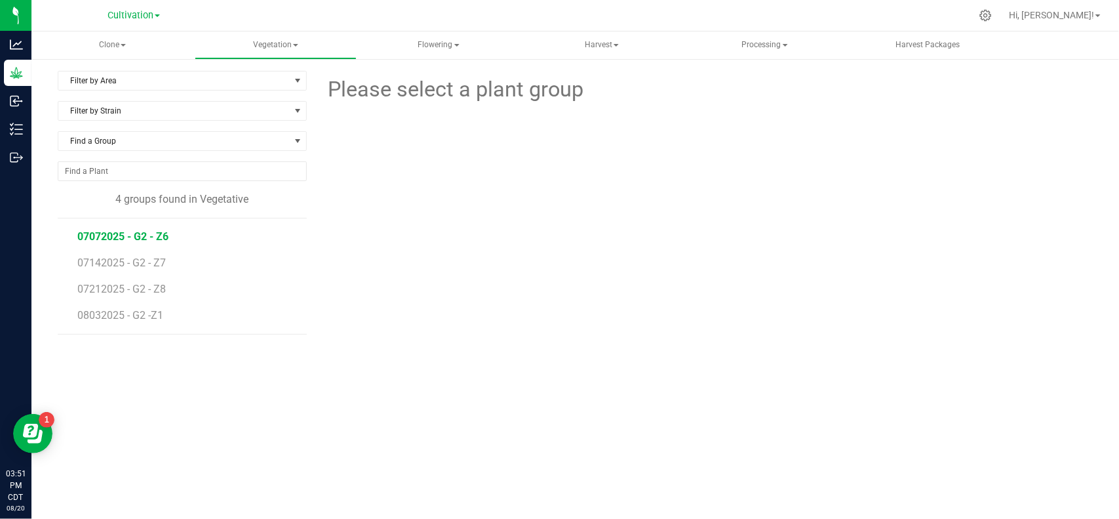
click at [151, 240] on span "07072025 - G2 - Z6" at bounding box center [122, 236] width 91 height 12
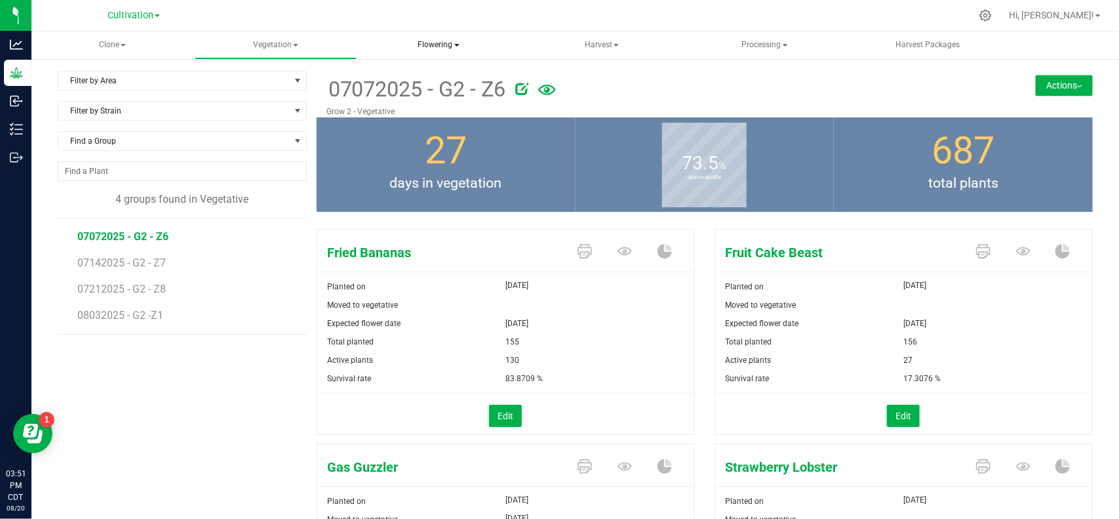
click at [450, 52] on span "Flowering" at bounding box center [439, 45] width 161 height 26
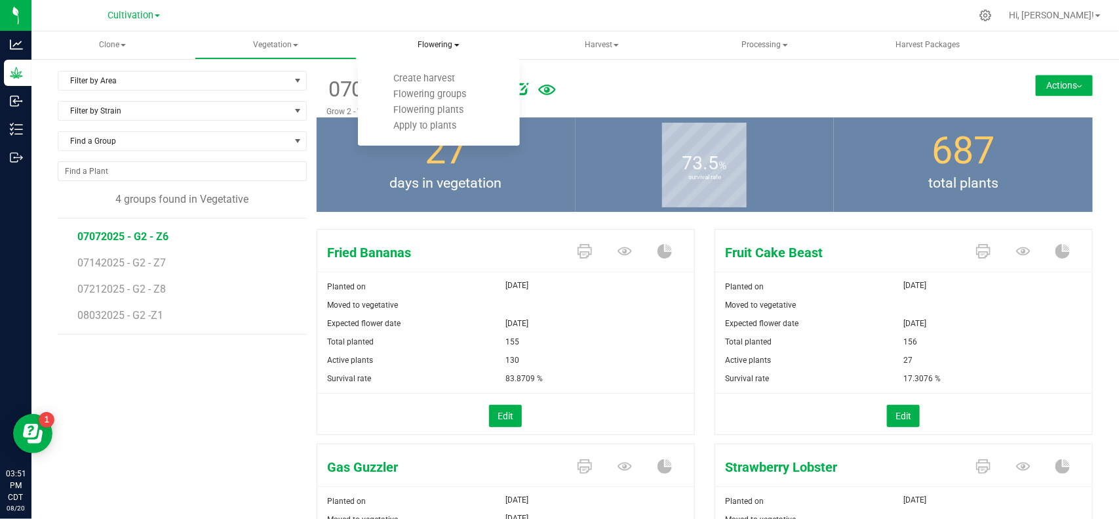
click at [449, 53] on span "Flowering" at bounding box center [439, 45] width 162 height 28
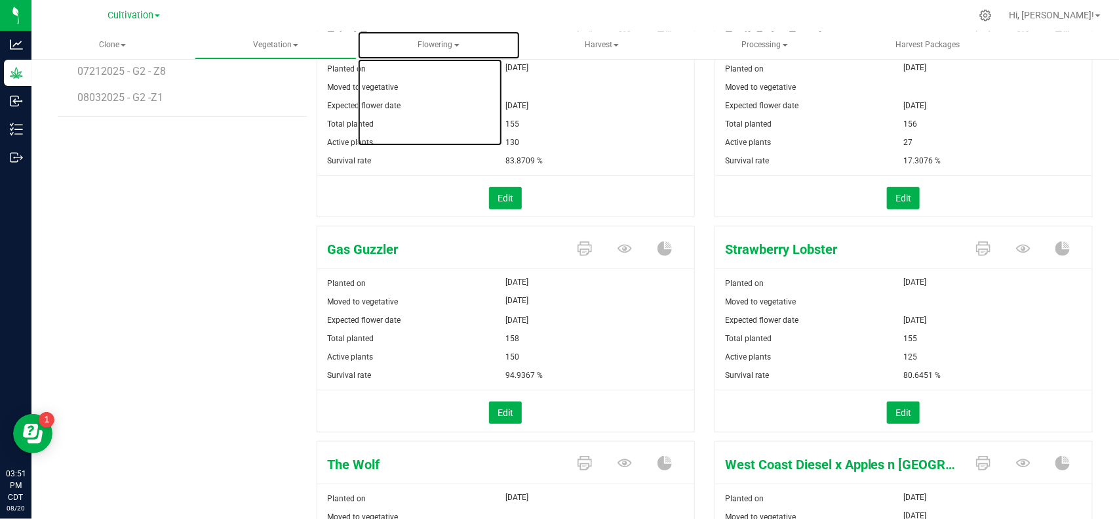
scroll to position [82, 0]
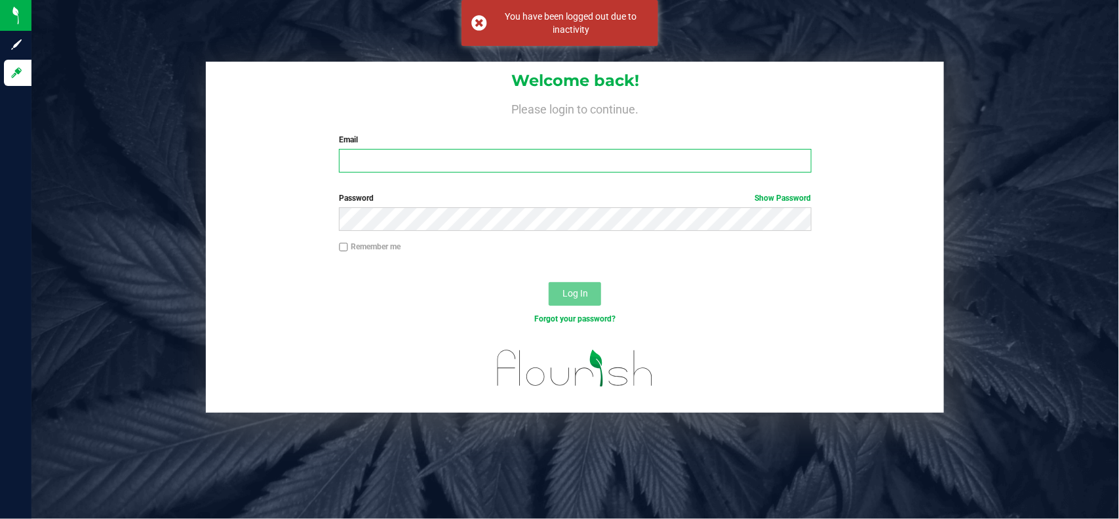
type input "[EMAIL_ADDRESS][PERSON_NAME][DOMAIN_NAME]"
